Goal: Navigation & Orientation: Find specific page/section

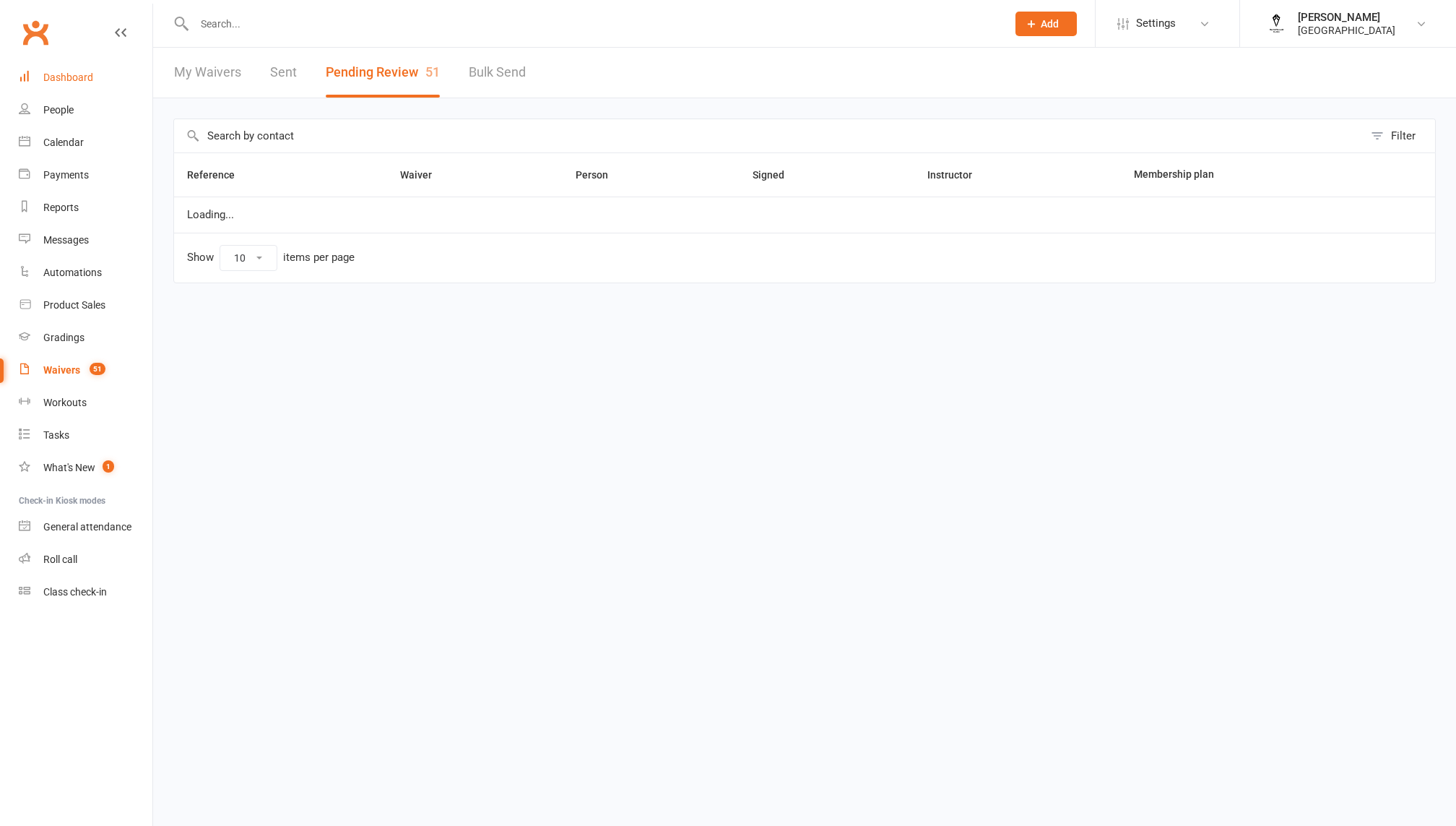
select select "100"
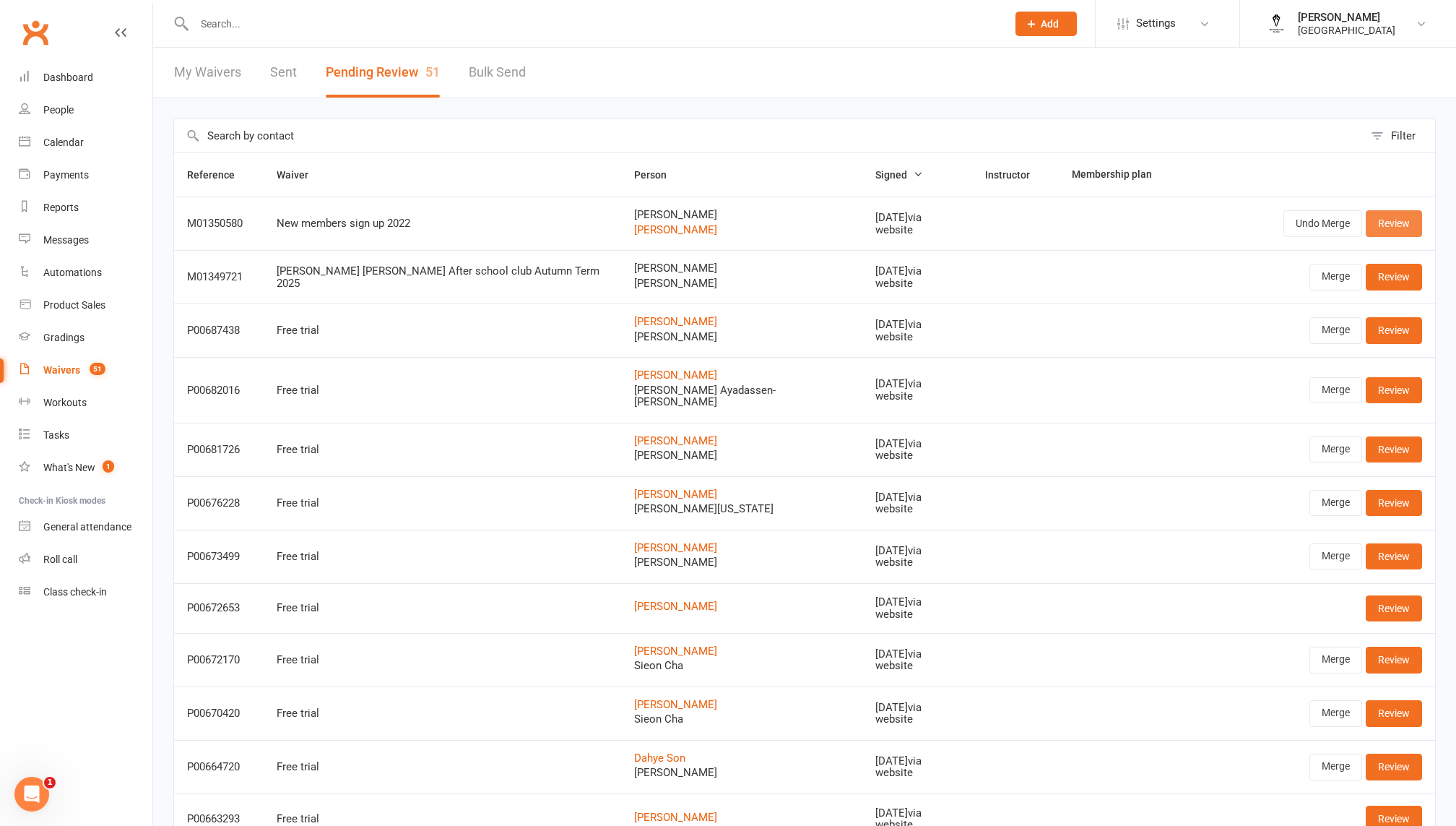
click at [1393, 225] on link "Review" at bounding box center [1394, 223] width 56 height 26
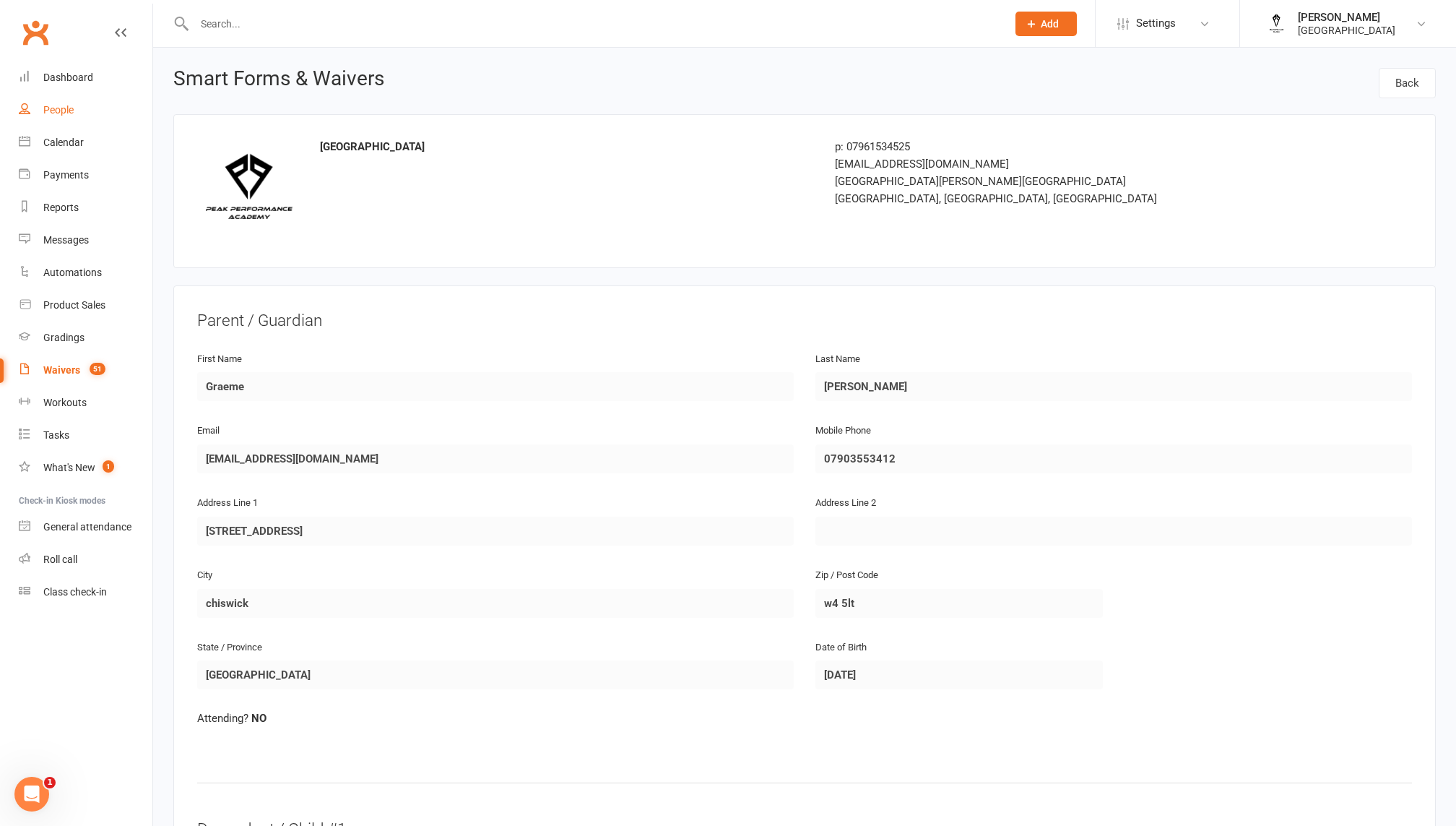
click at [49, 99] on link "People" at bounding box center [85, 109] width 134 height 32
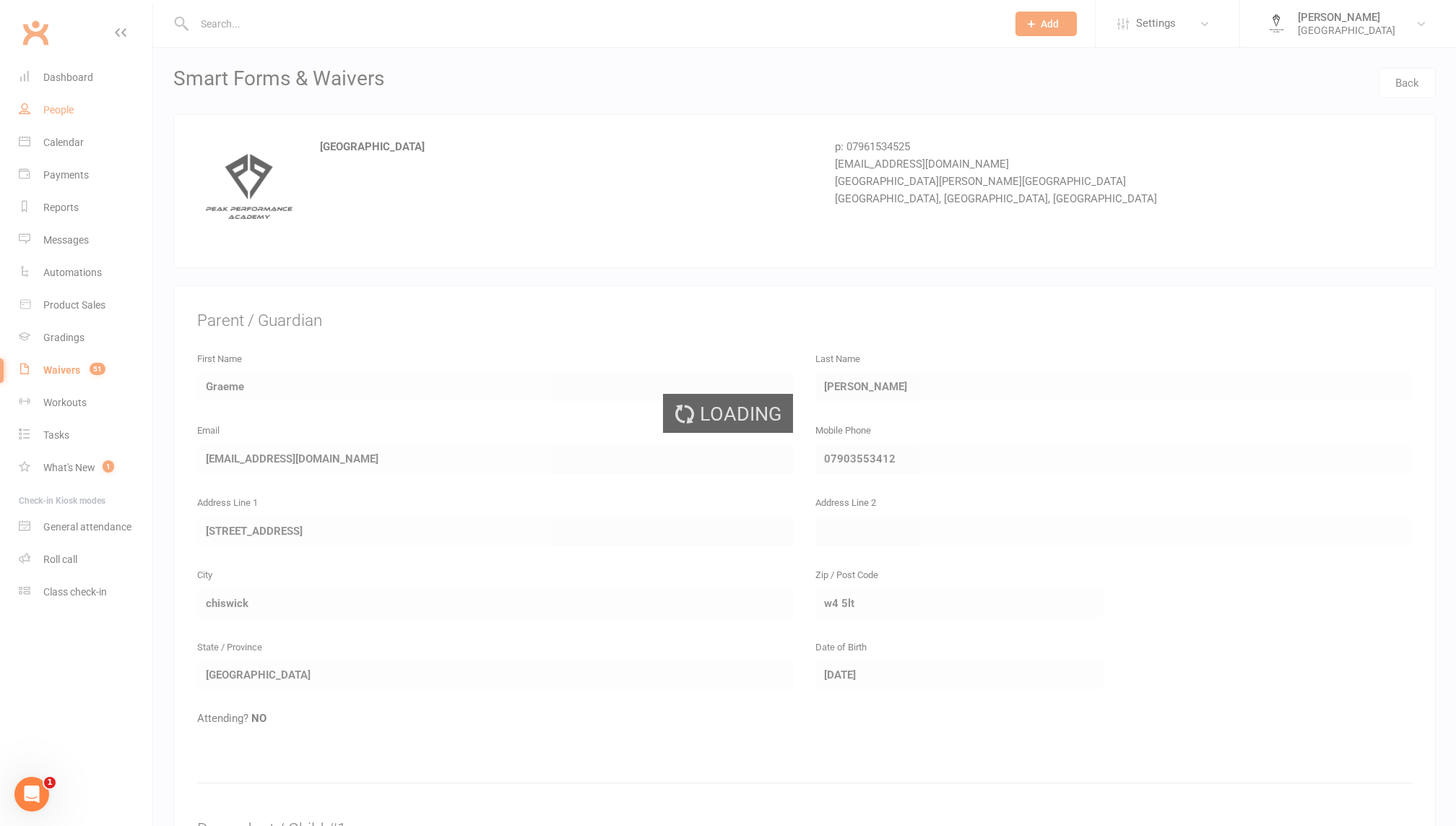
select select "100"
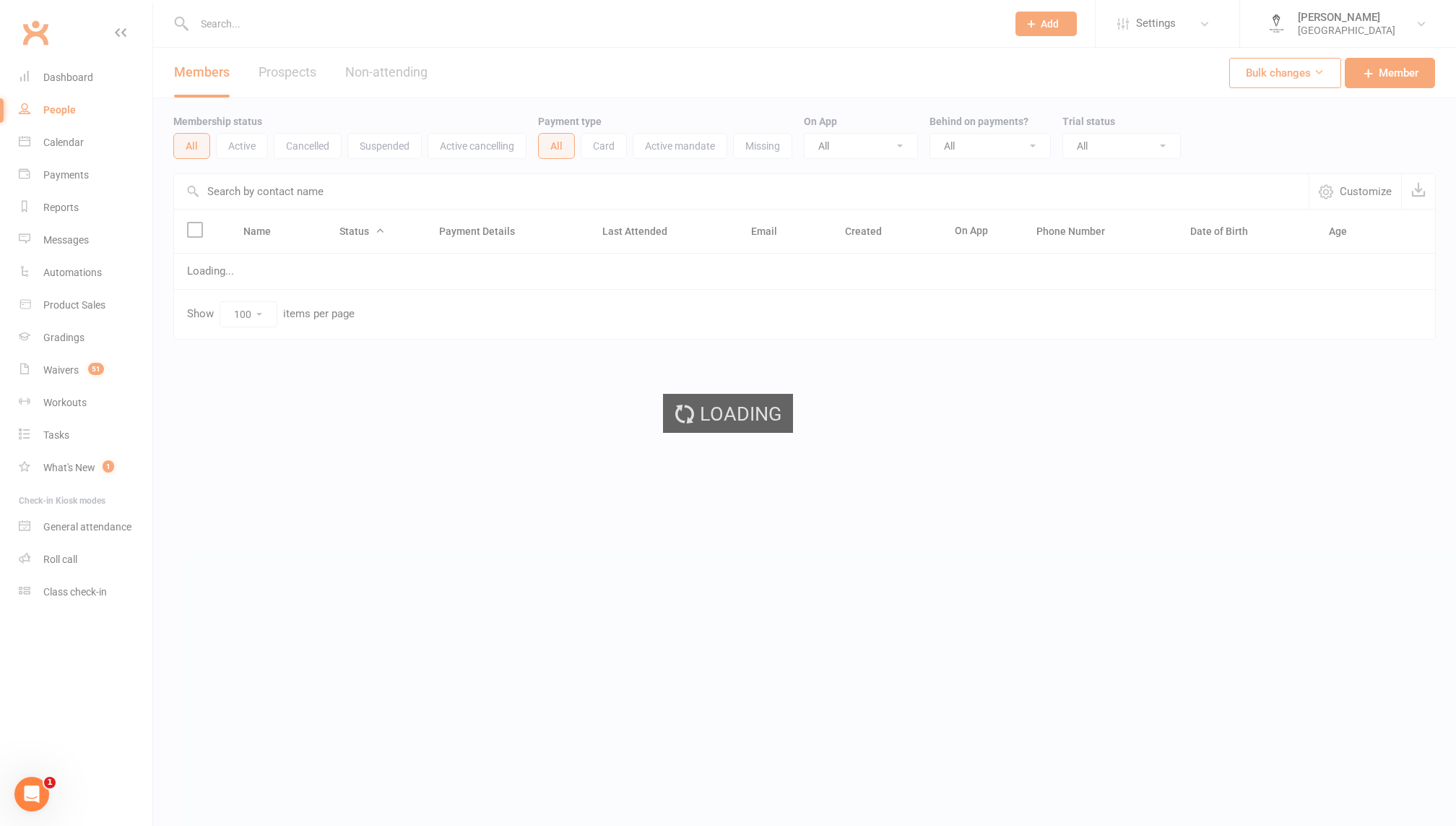
click at [65, 80] on div "Loading" at bounding box center [728, 413] width 1456 height 826
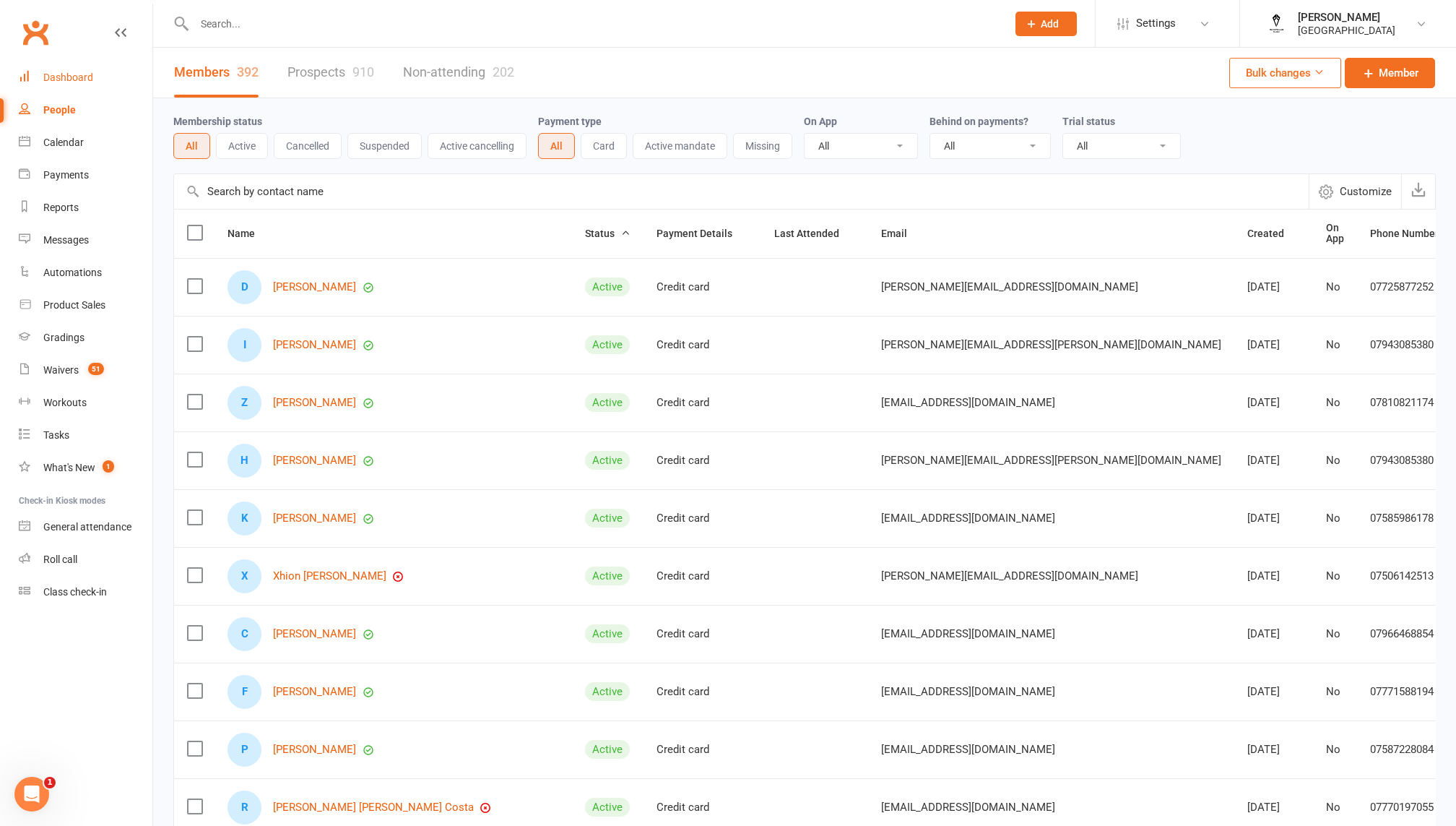
click at [65, 80] on div "Dashboard" at bounding box center [68, 77] width 50 height 11
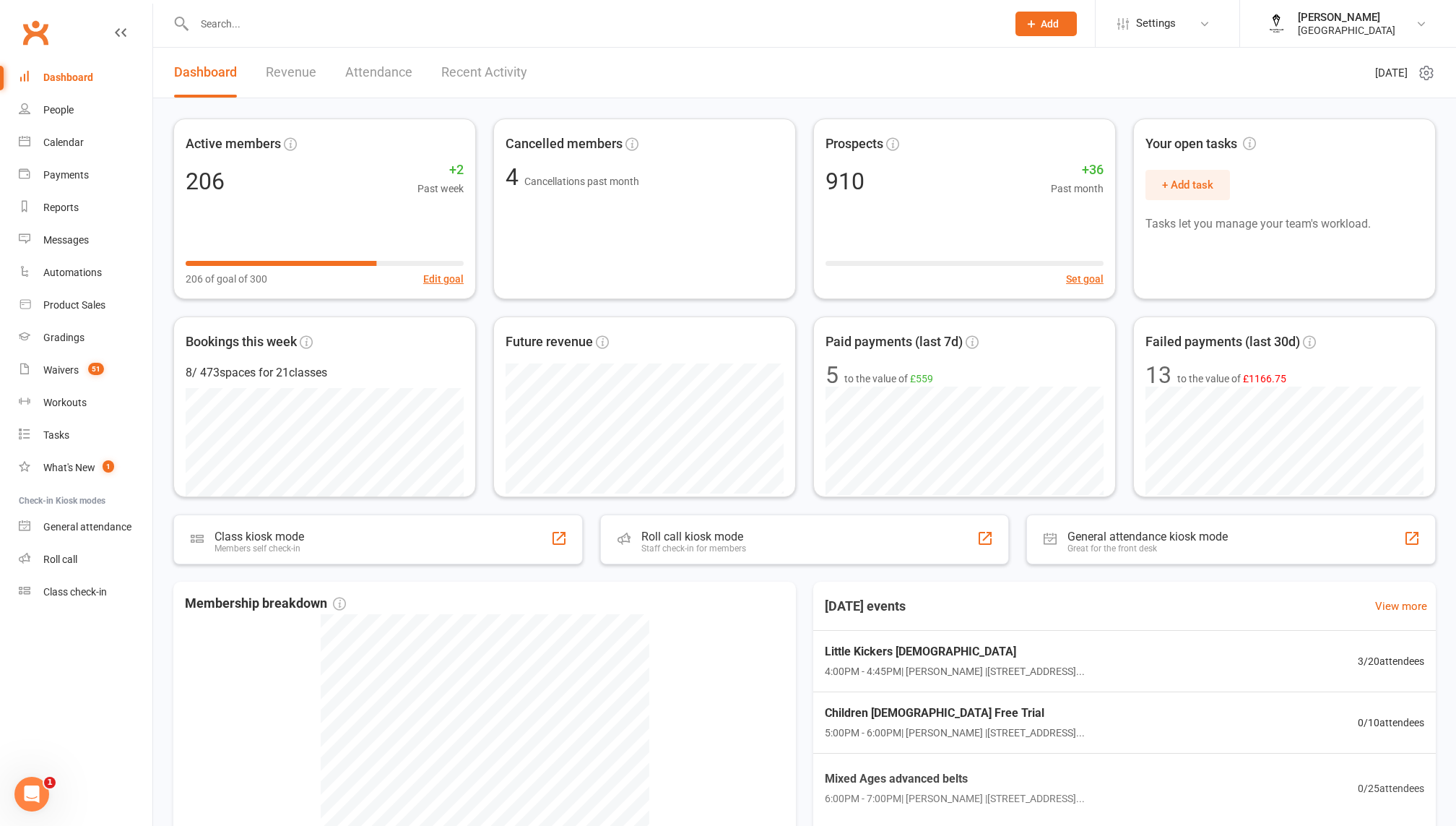
click at [286, 66] on link "Revenue" at bounding box center [291, 73] width 51 height 50
